Goal: Task Accomplishment & Management: Use online tool/utility

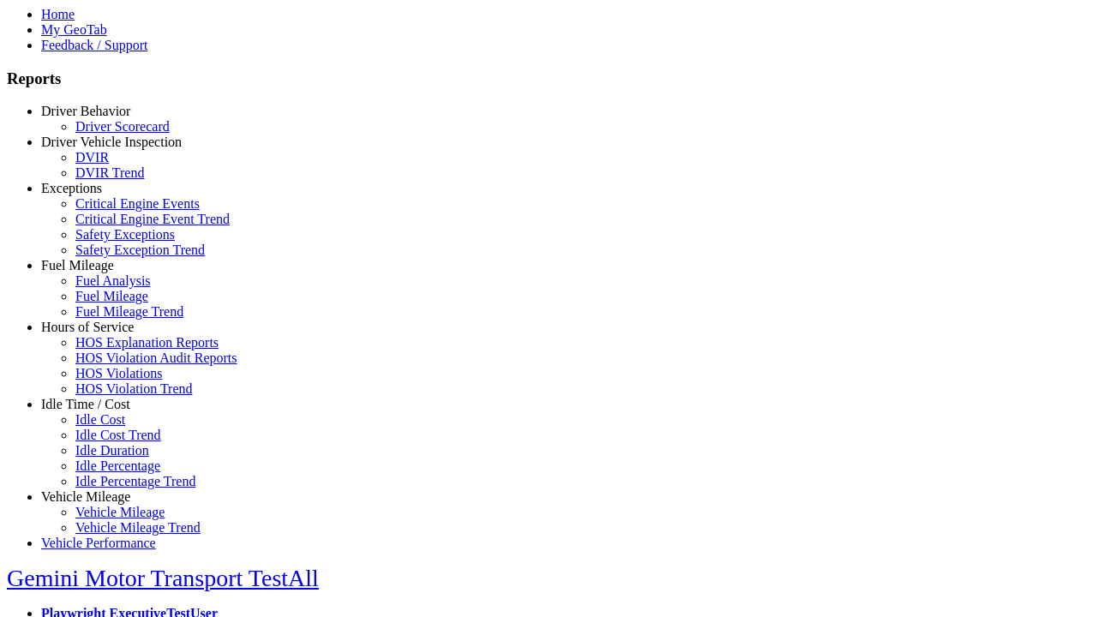
click at [99, 273] on link "Fuel Mileage" at bounding box center [77, 265] width 73 height 15
click at [111, 303] on link "Fuel Mileage" at bounding box center [111, 296] width 73 height 15
select select "**********"
select select
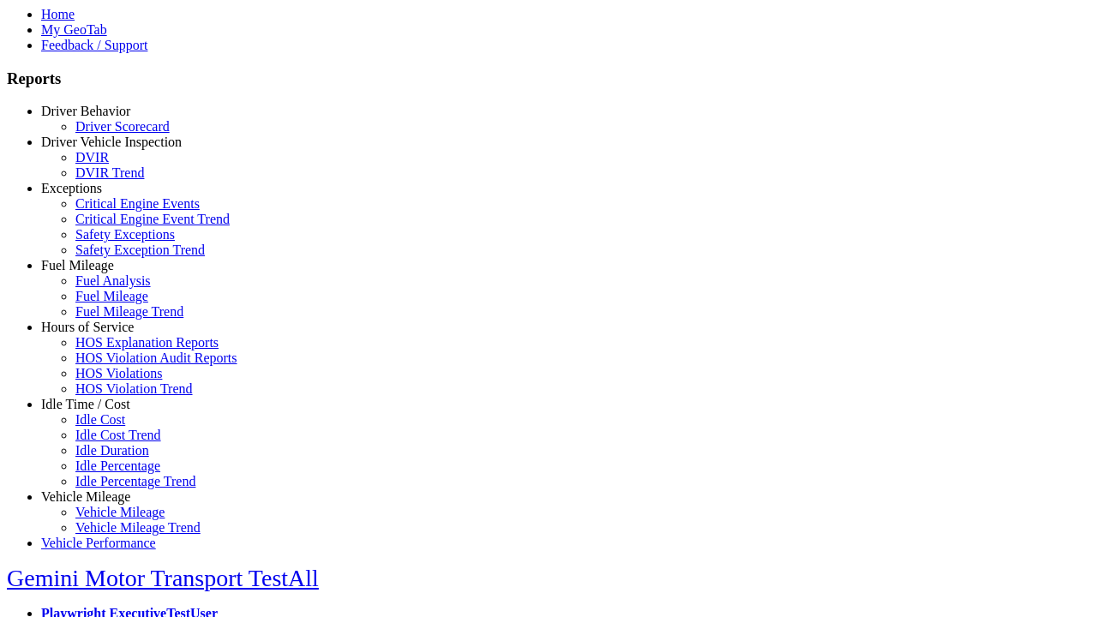
select select
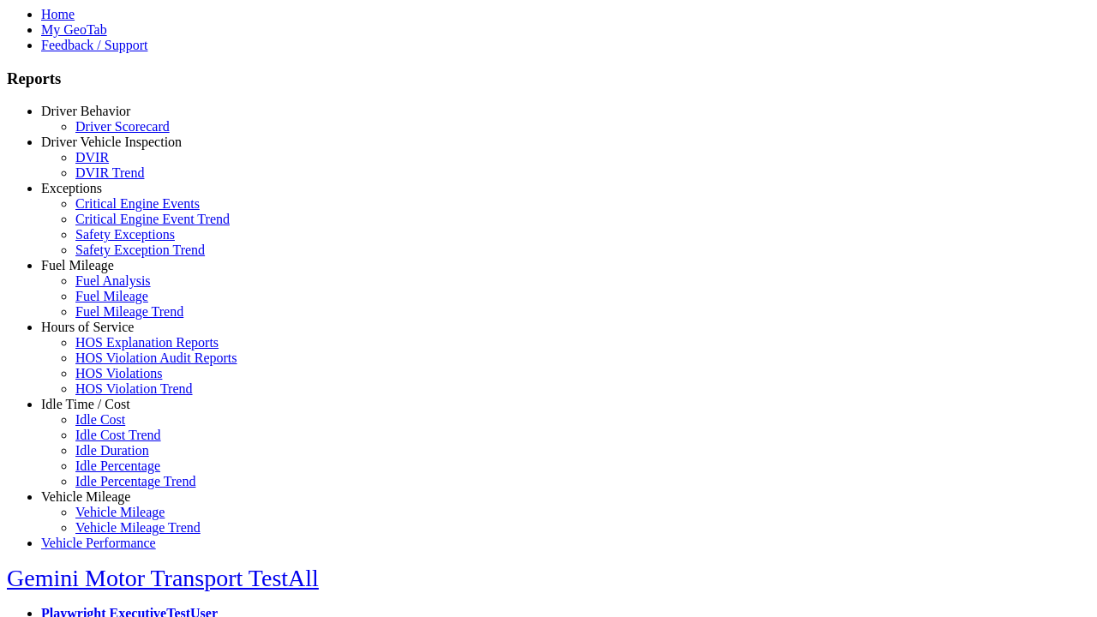
select select
